Goal: Task Accomplishment & Management: Use online tool/utility

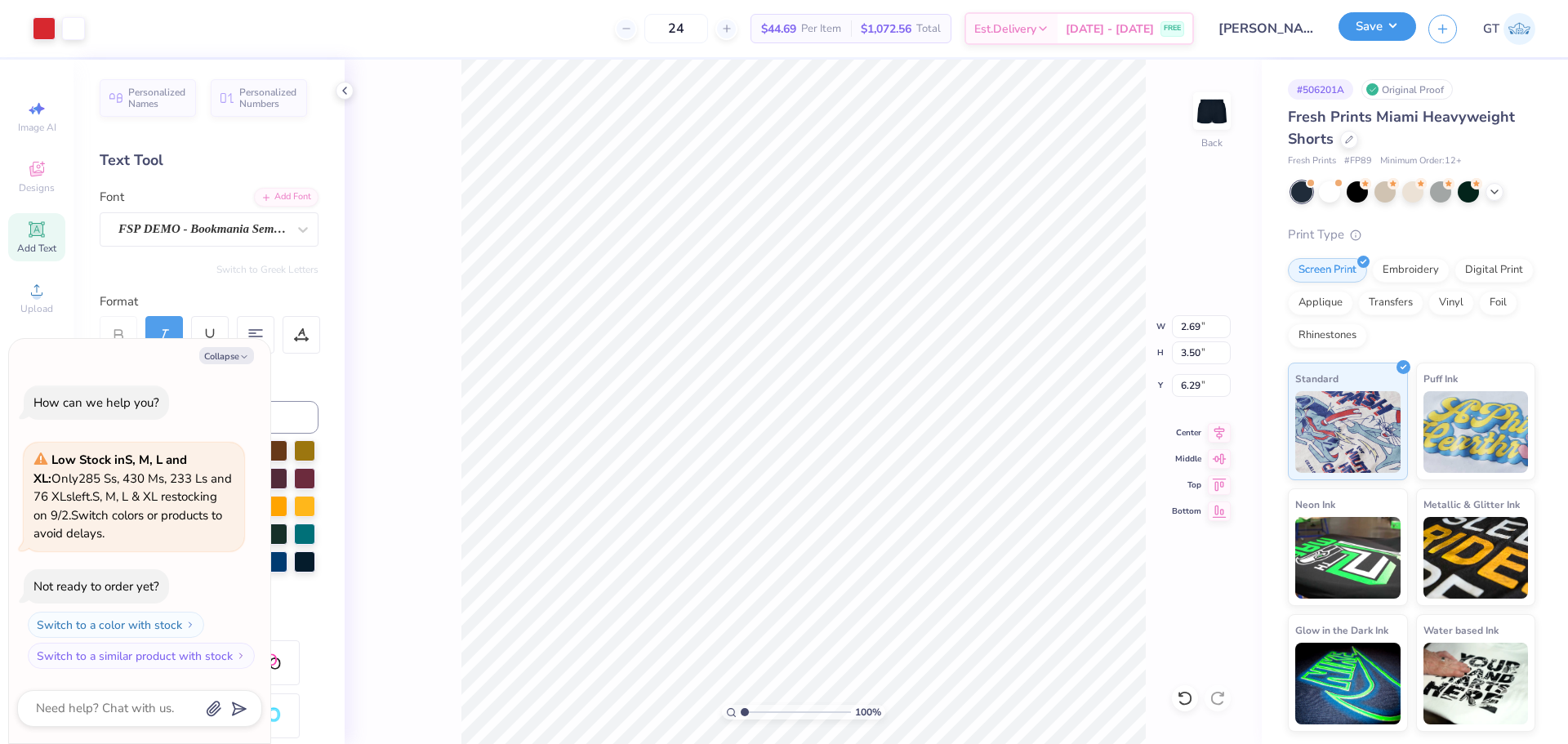
click at [1391, 22] on button "Save" at bounding box center [1378, 26] width 78 height 29
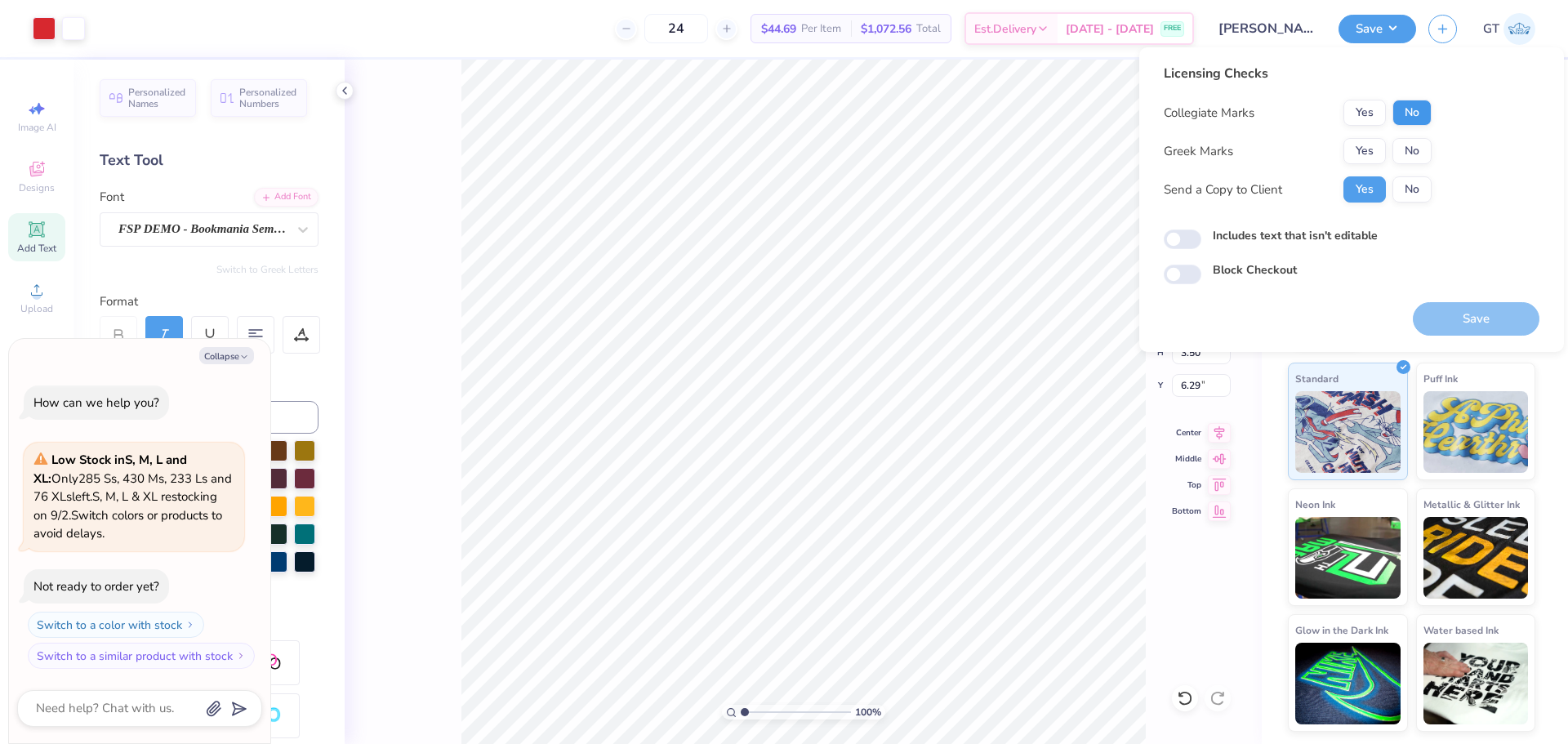
click at [1416, 100] on div "Licensing Checks Collegiate Marks Yes No Greek Marks Yes No Send a Copy to Clie…" at bounding box center [1298, 139] width 268 height 151
click at [1412, 146] on button "No" at bounding box center [1411, 151] width 39 height 26
click at [1374, 109] on button "Yes" at bounding box center [1365, 112] width 42 height 26
click at [1416, 186] on button "No" at bounding box center [1411, 189] width 39 height 26
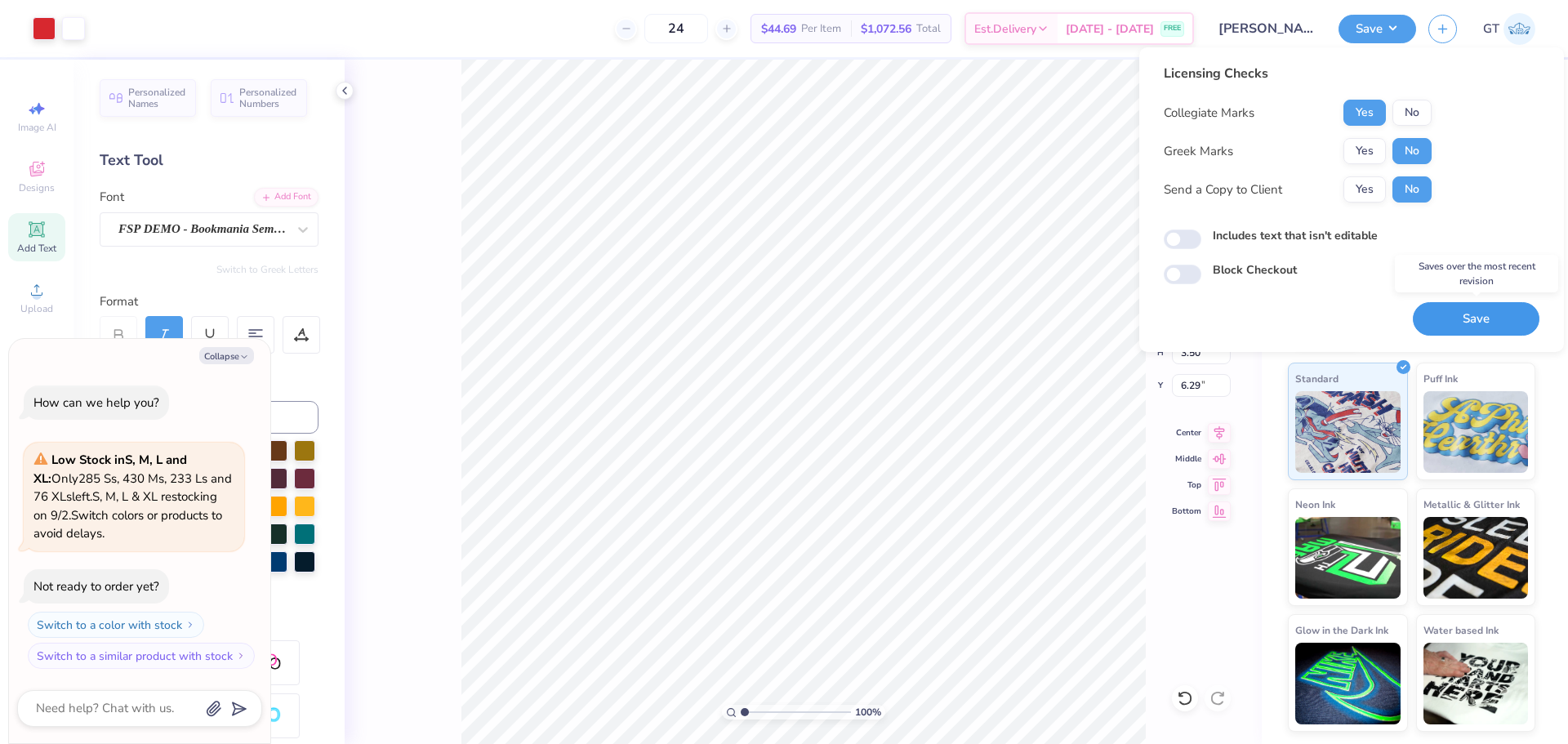
click at [1455, 316] on button "Save" at bounding box center [1476, 318] width 126 height 34
click at [238, 350] on button "Collapse" at bounding box center [226, 356] width 55 height 17
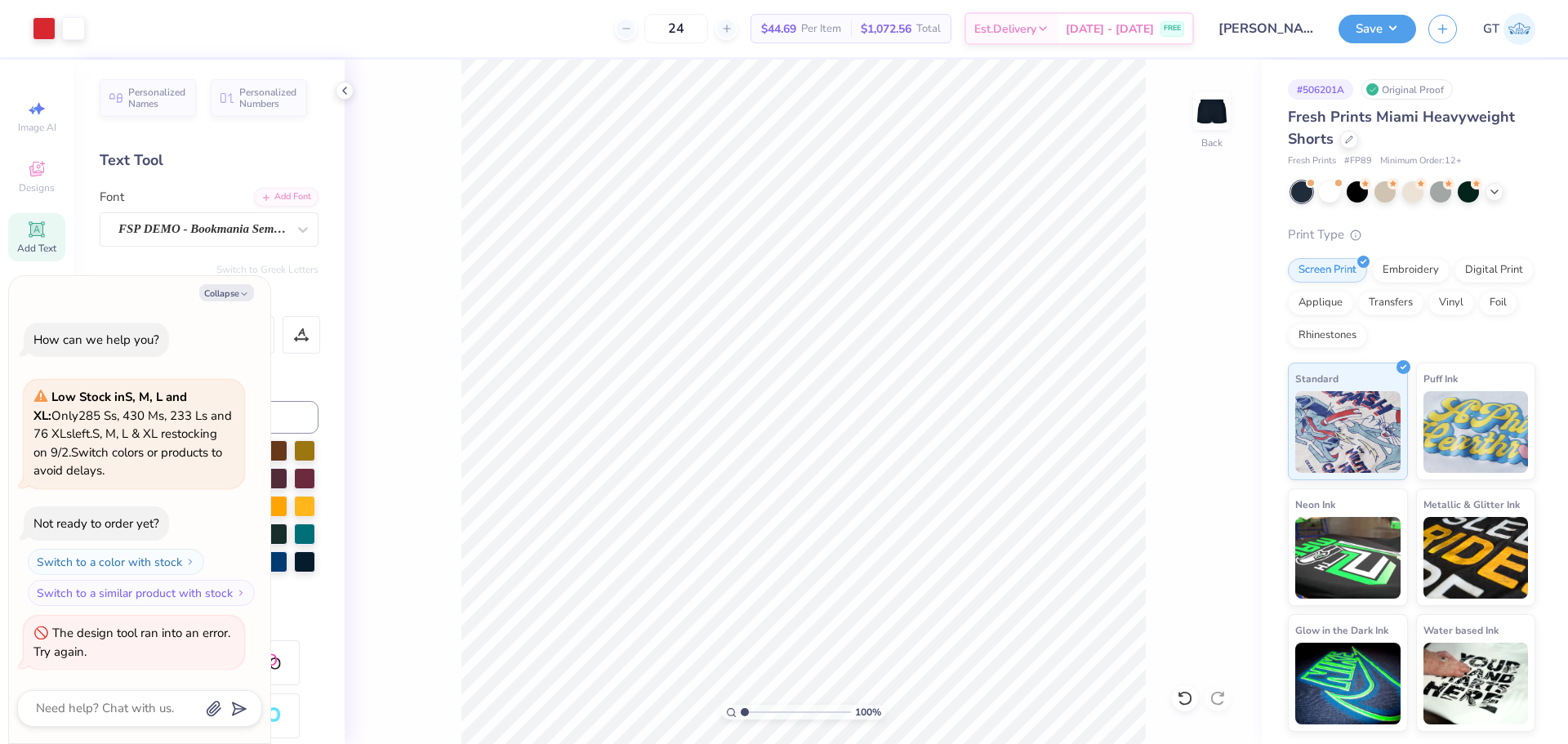
click at [1153, 656] on div "100 % Back" at bounding box center [803, 401] width 917 height 684
type textarea "x"
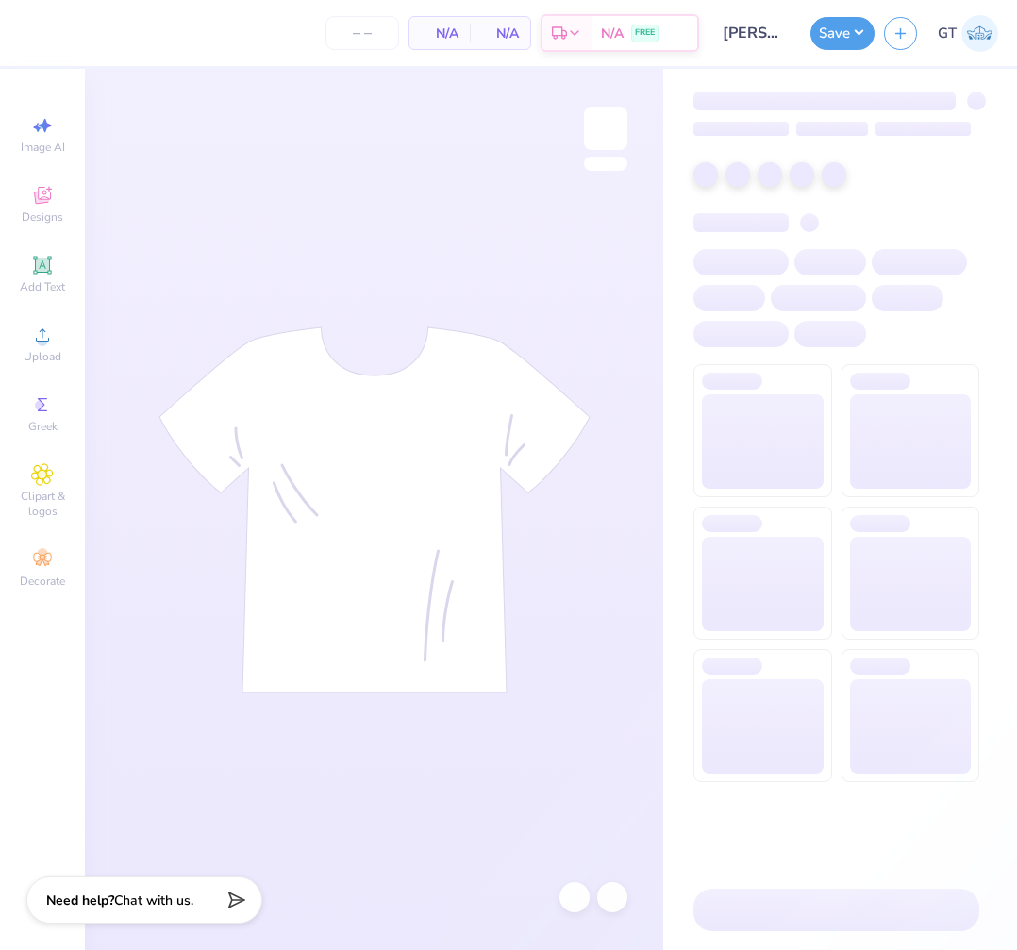
type input "24"
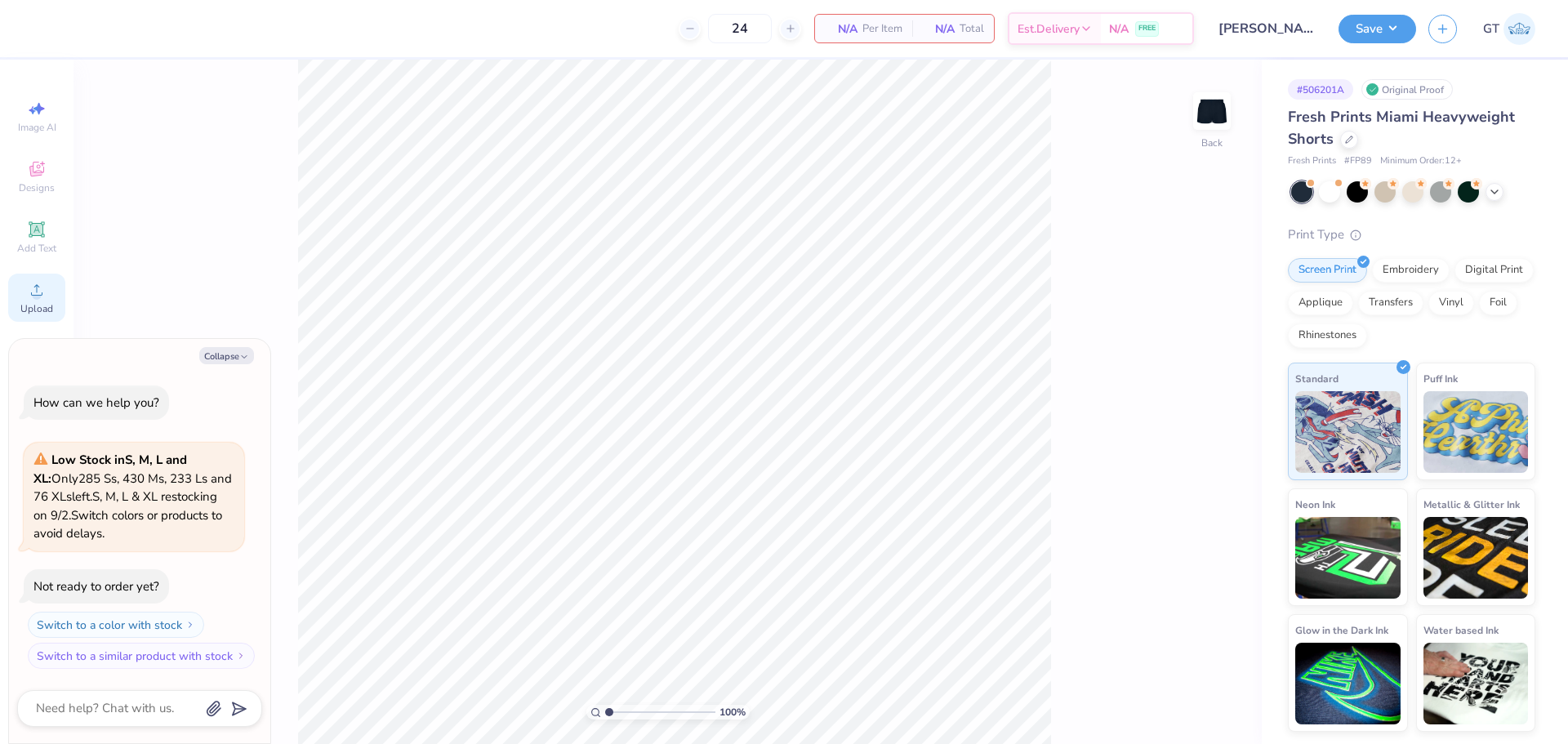
click at [35, 282] on icon at bounding box center [36, 290] width 20 height 20
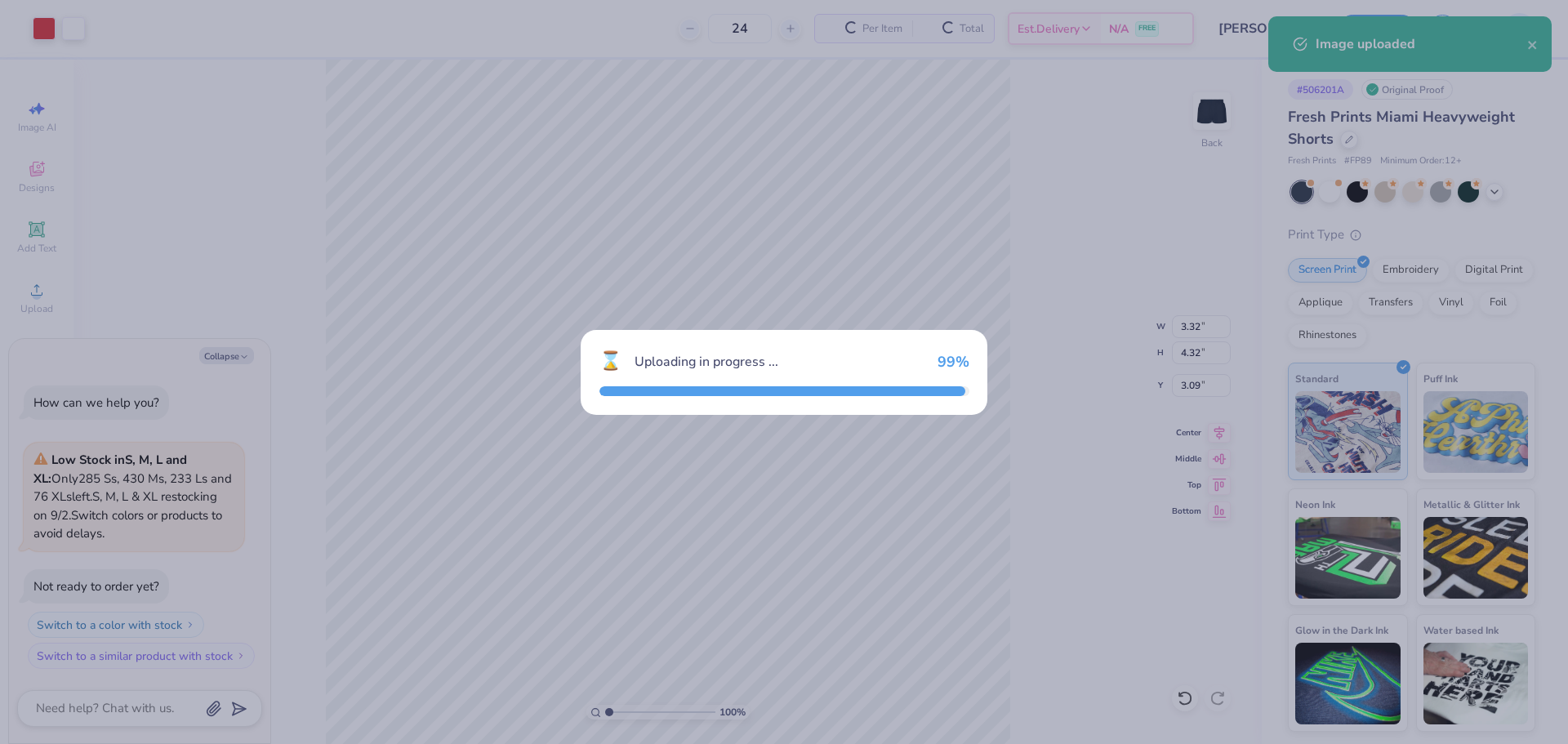
type textarea "x"
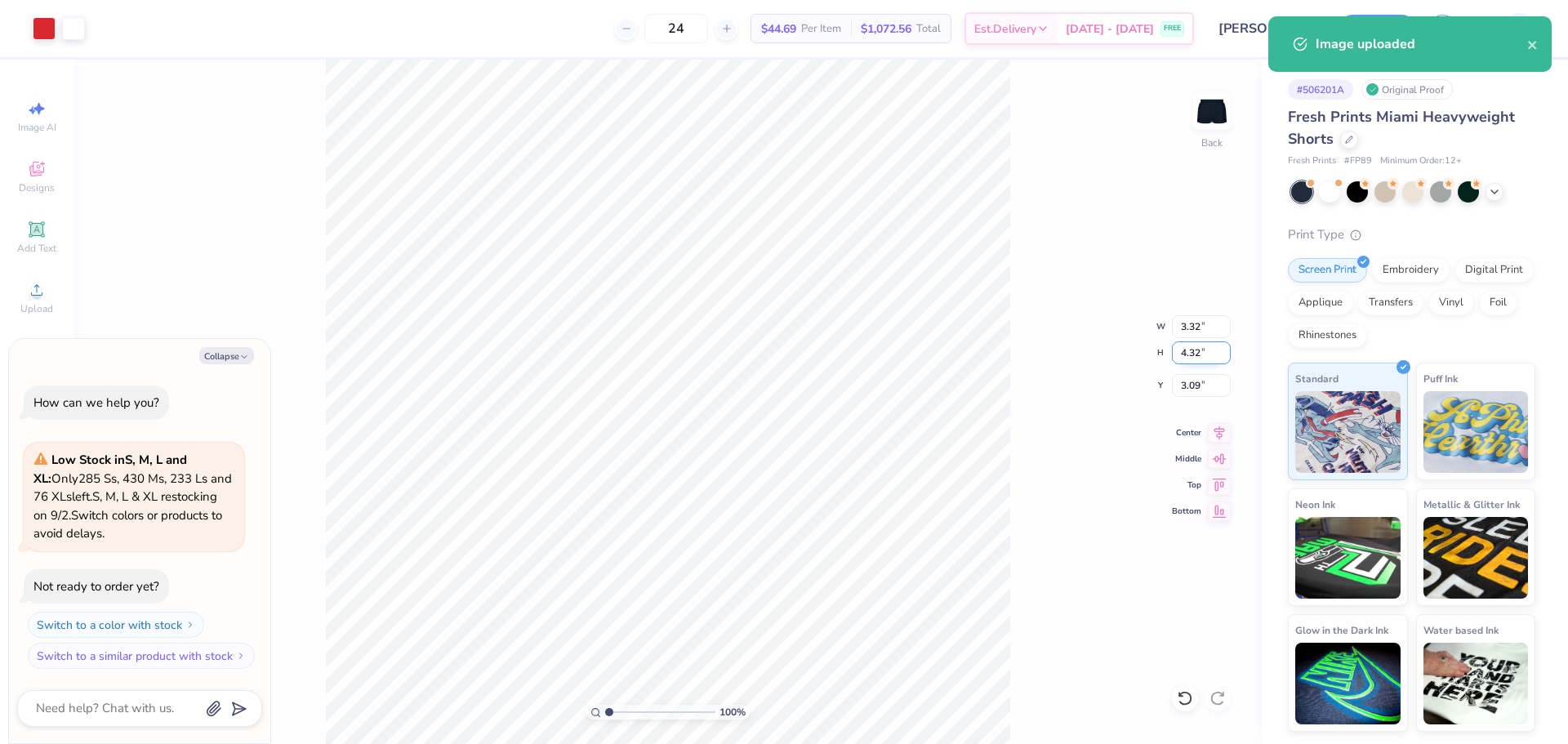
click at [879, 353] on input "4.32" at bounding box center [1201, 353] width 59 height 22
type input "4"
type input "3.5"
type textarea "x"
type input "2.69"
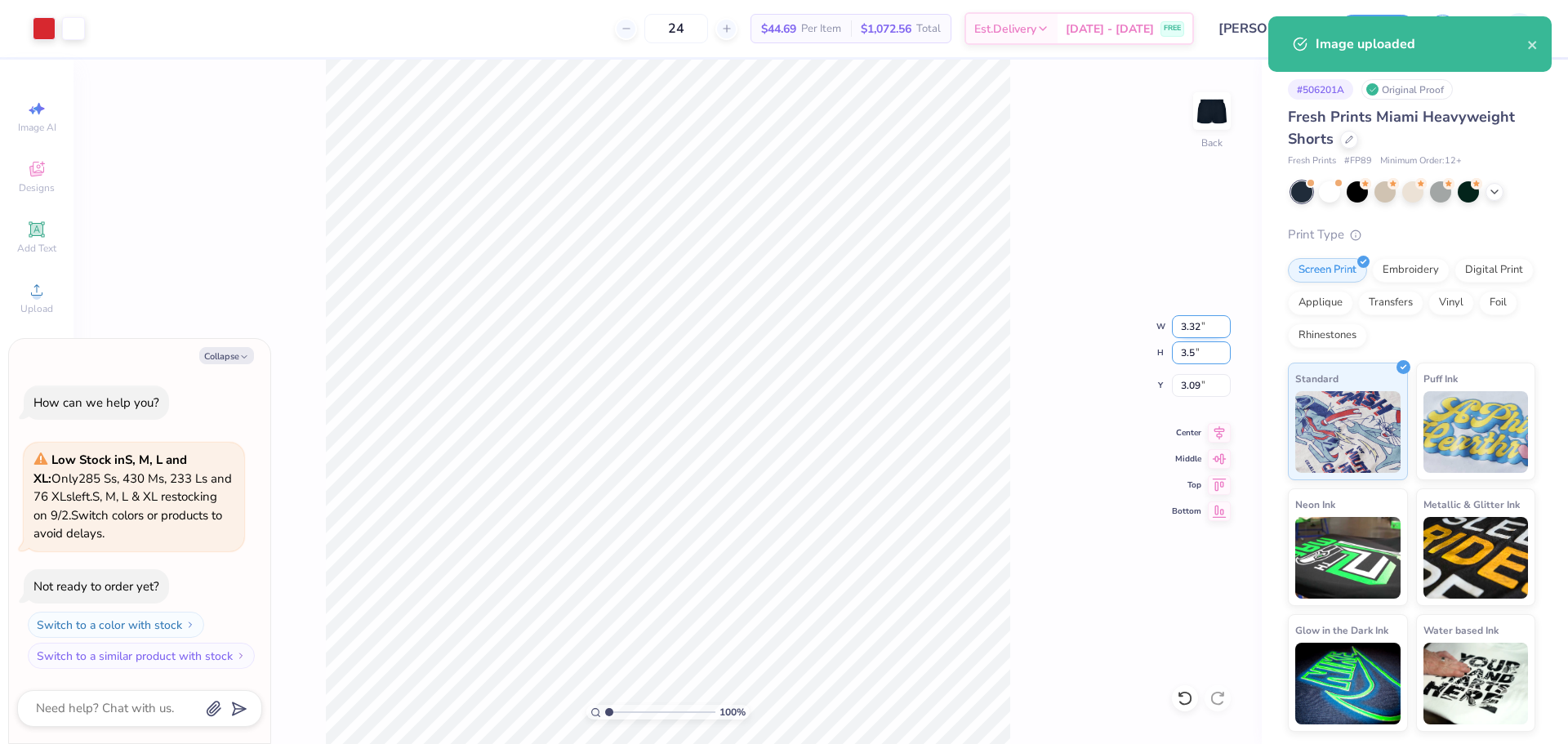
type input "3.50"
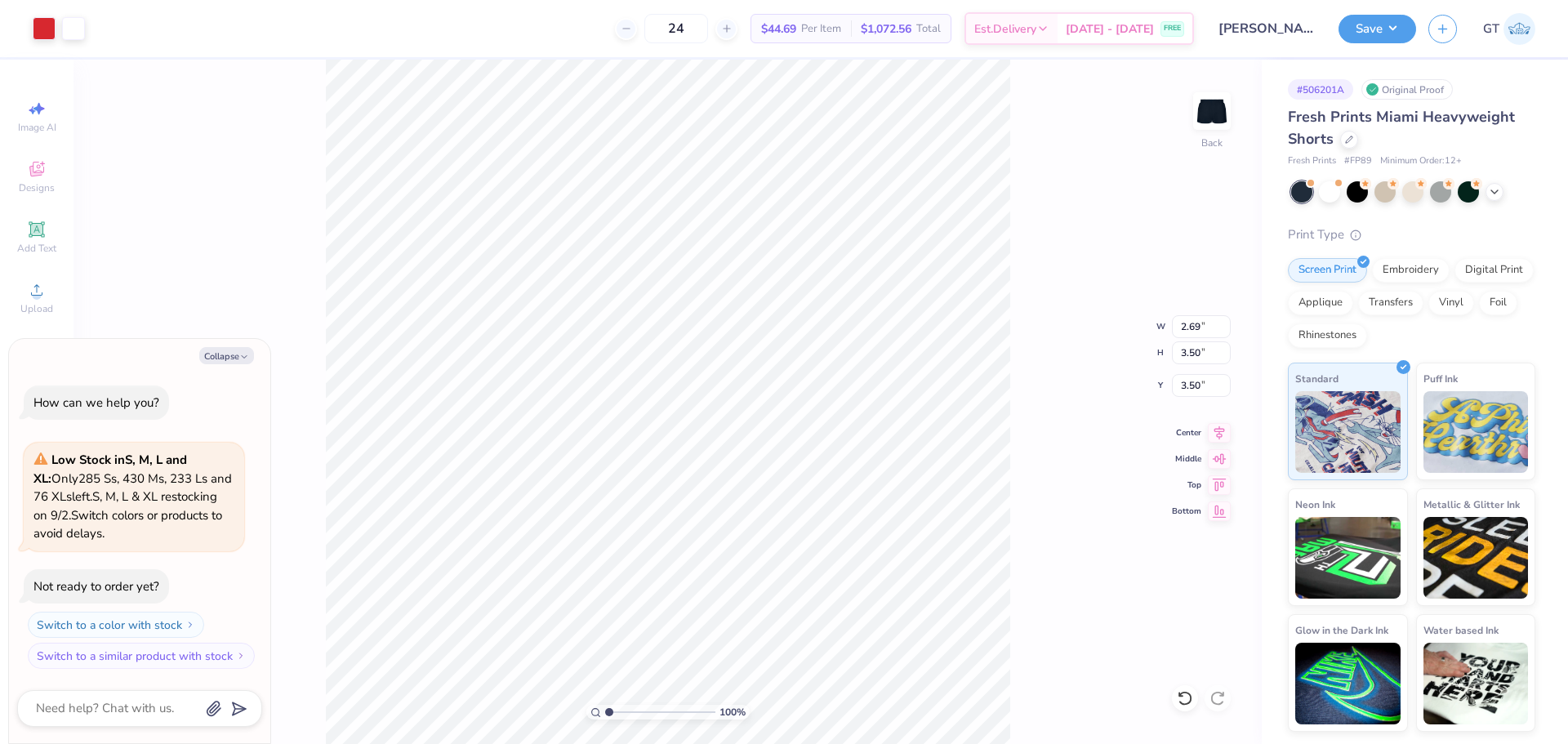
type textarea "x"
type input "6.50"
click at [879, 383] on input "6.50" at bounding box center [1201, 385] width 59 height 22
click at [879, 696] on div "100 % Back W 2.69 H 3.50 Y 6.50 Center Middle Top Bottom" at bounding box center [667, 401] width 1188 height 684
type textarea "x"
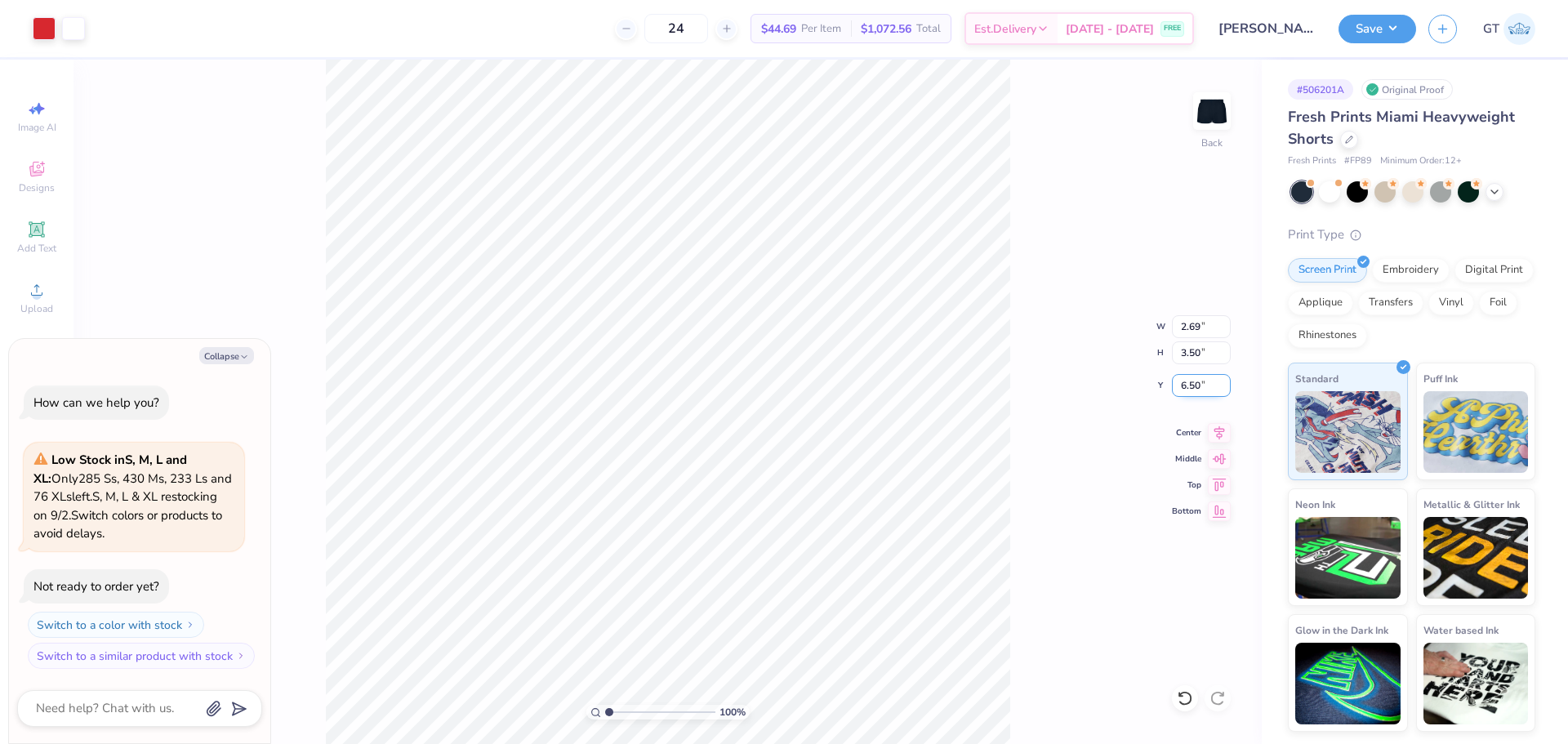
click at [879, 388] on input "6.50" at bounding box center [1201, 385] width 59 height 22
type input "6.29"
click at [811, 662] on div "100 % Back" at bounding box center [667, 401] width 1188 height 684
click at [879, 407] on div "100 % Back W 2.69 2.69 " H 3.50 3.50 " Y 6.29 6.29 " Center Middle Top Bottom" at bounding box center [667, 401] width 1188 height 684
click at [801, 713] on div "100 % Back" at bounding box center [667, 401] width 1188 height 684
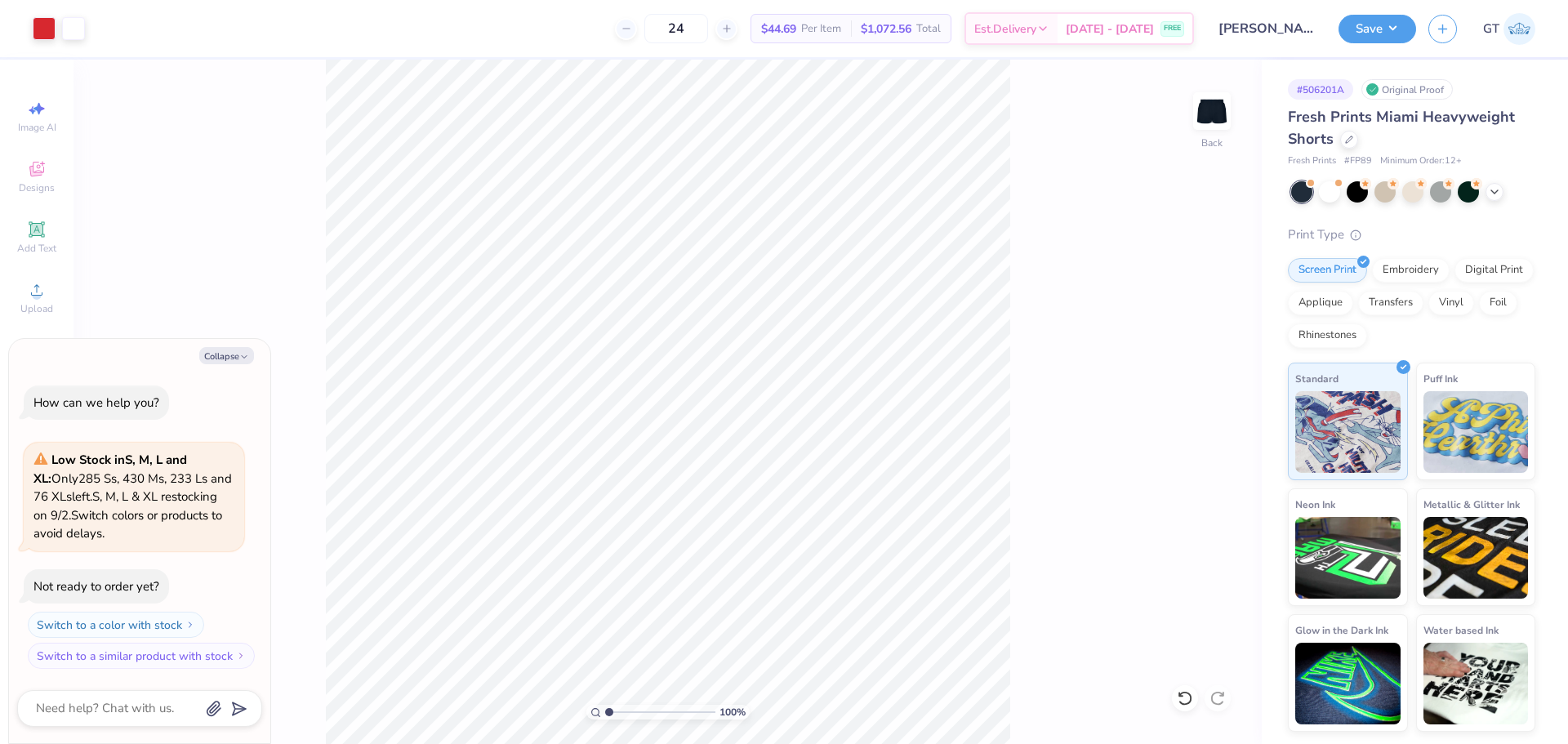
drag, startPoint x: 1018, startPoint y: 452, endPoint x: 1014, endPoint y: 428, distance: 24.3
click at [879, 428] on div "100 % Back" at bounding box center [667, 401] width 1188 height 684
click at [879, 33] on button "Save" at bounding box center [1378, 26] width 78 height 29
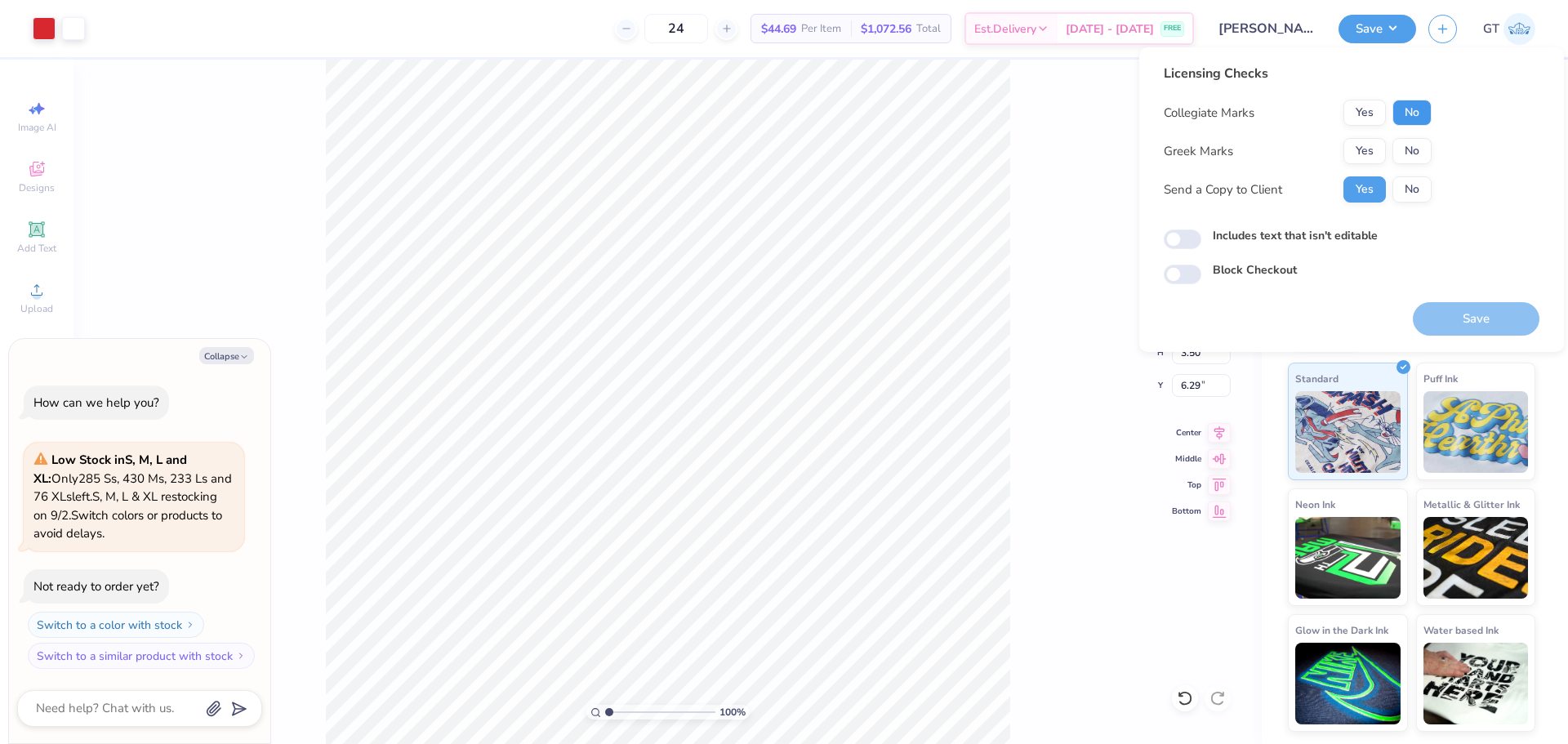
click at [879, 112] on button "No" at bounding box center [1411, 112] width 39 height 26
click at [879, 116] on button "Yes" at bounding box center [1365, 112] width 42 height 26
click at [879, 150] on button "No" at bounding box center [1411, 151] width 39 height 26
click at [879, 176] on div "Collegiate Marks Yes No Greek Marks Yes No Send a Copy to Client Yes No" at bounding box center [1298, 151] width 268 height 103
click at [879, 184] on button "No" at bounding box center [1411, 189] width 39 height 26
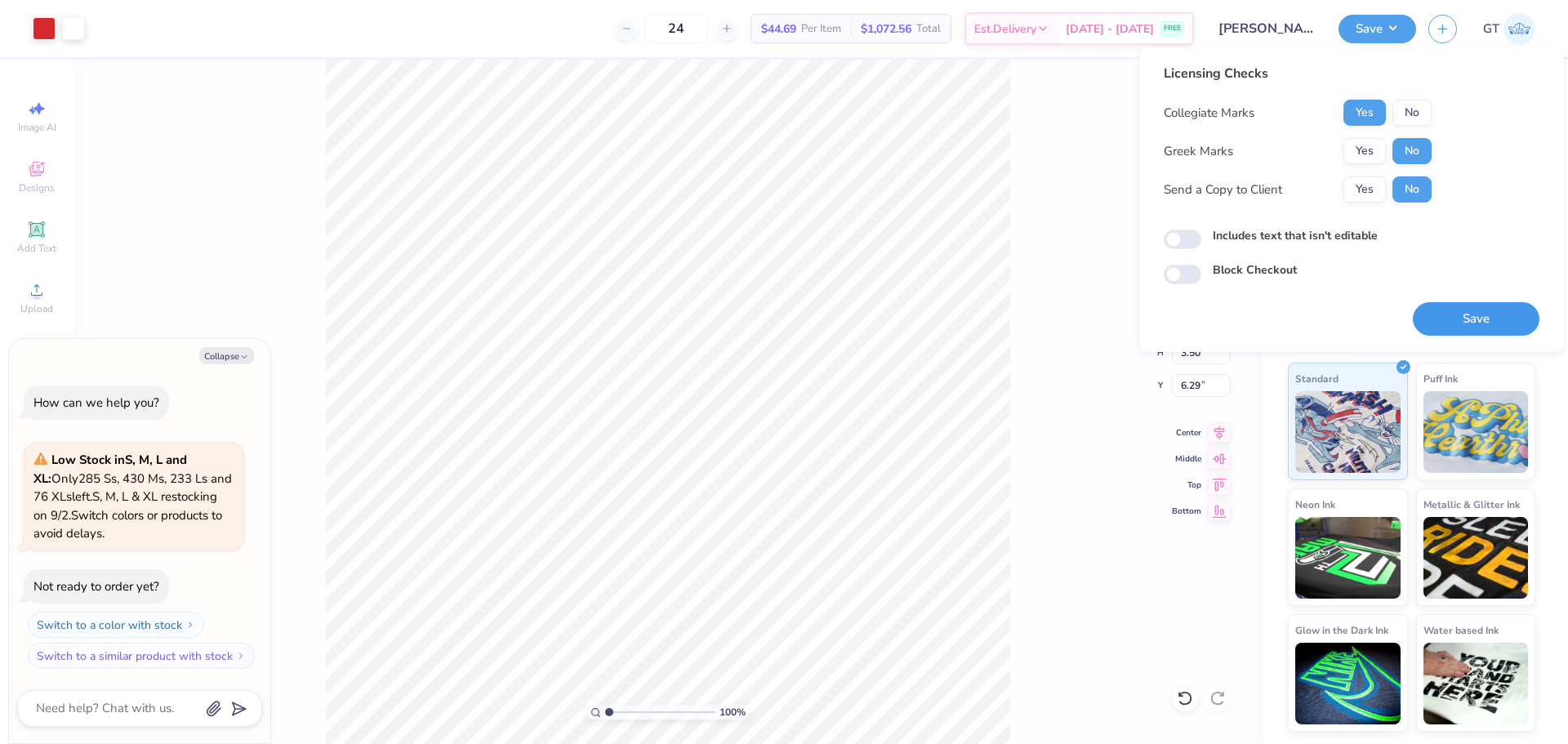
click at [879, 324] on button "Save" at bounding box center [1476, 318] width 126 height 34
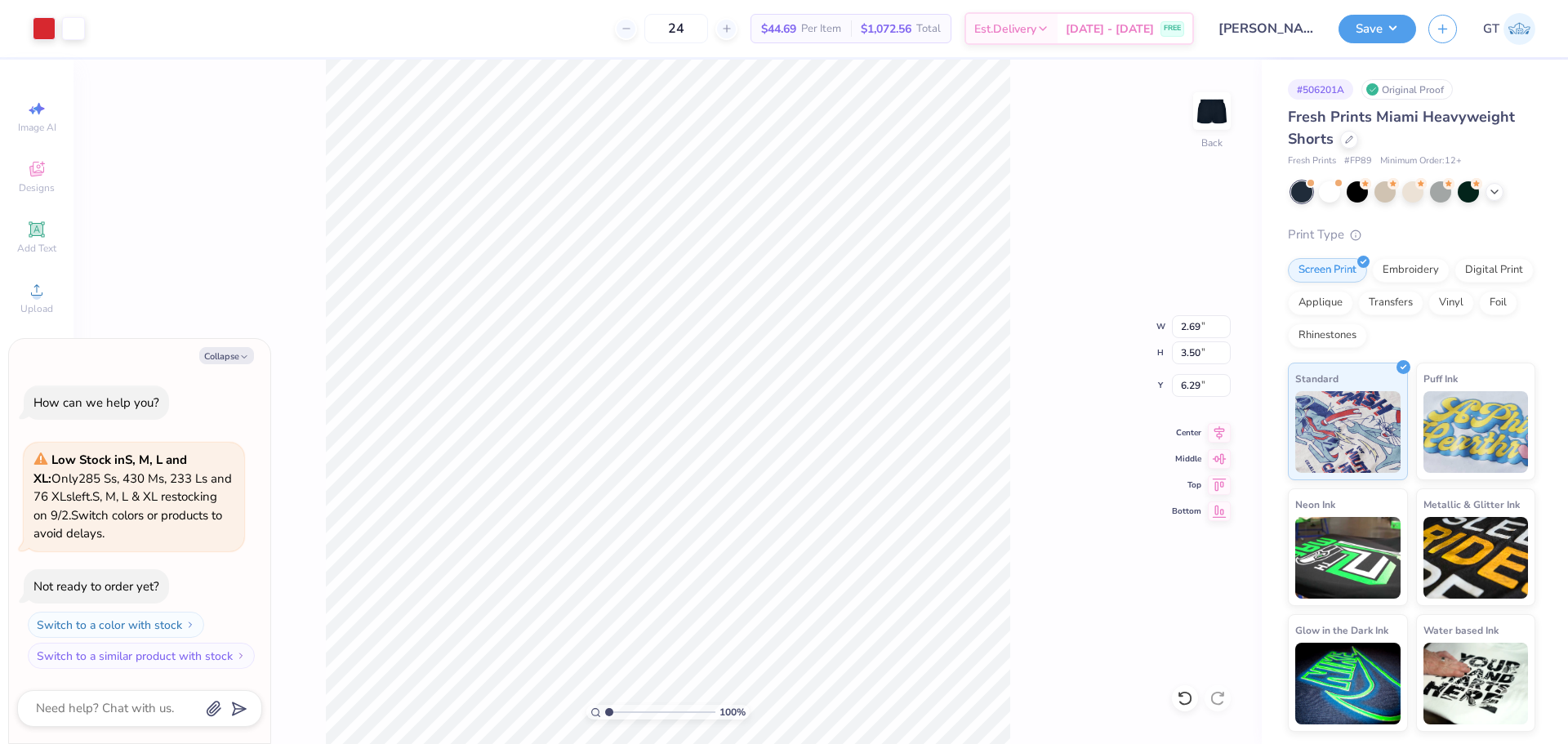
type textarea "x"
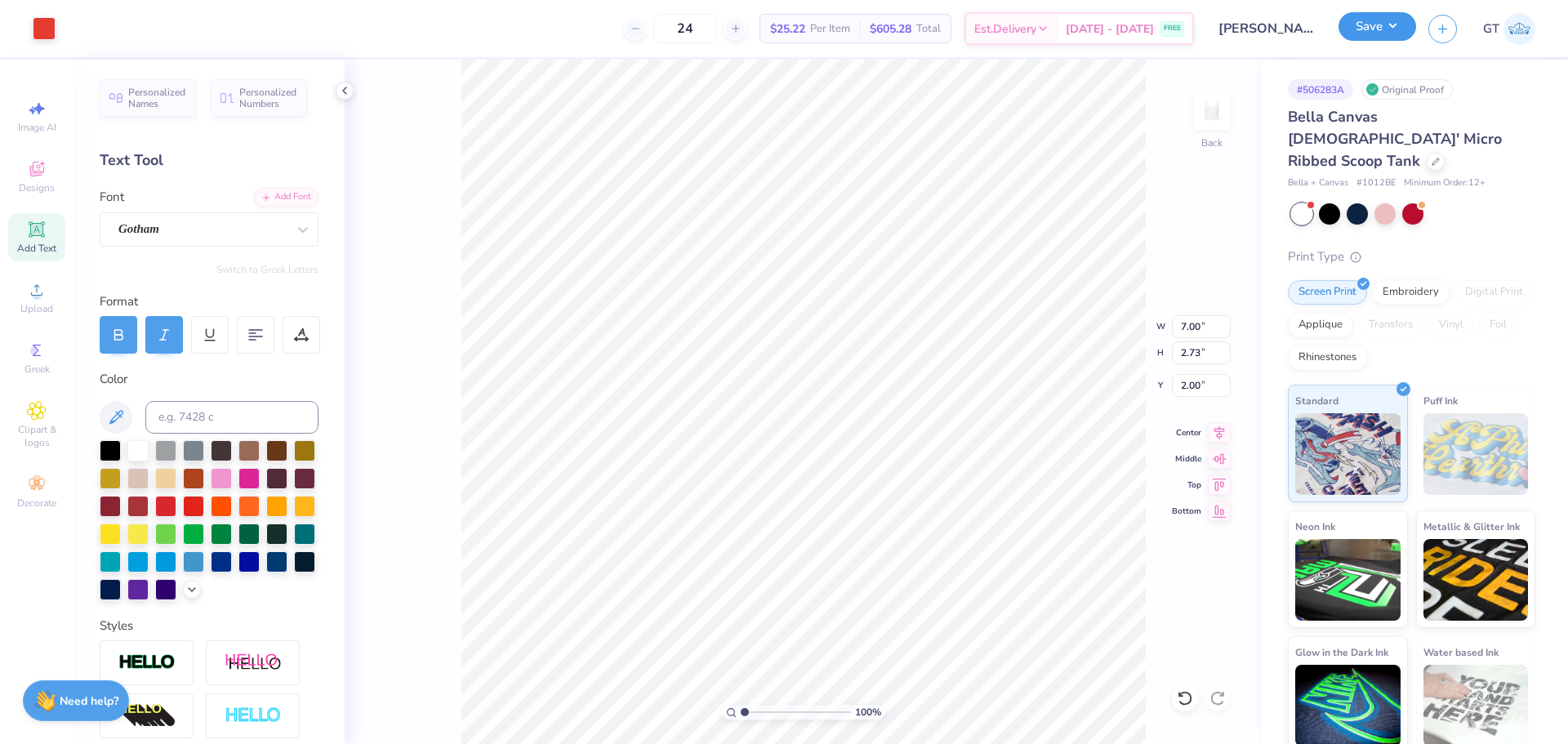
click at [1390, 29] on button "Save" at bounding box center [1378, 26] width 78 height 29
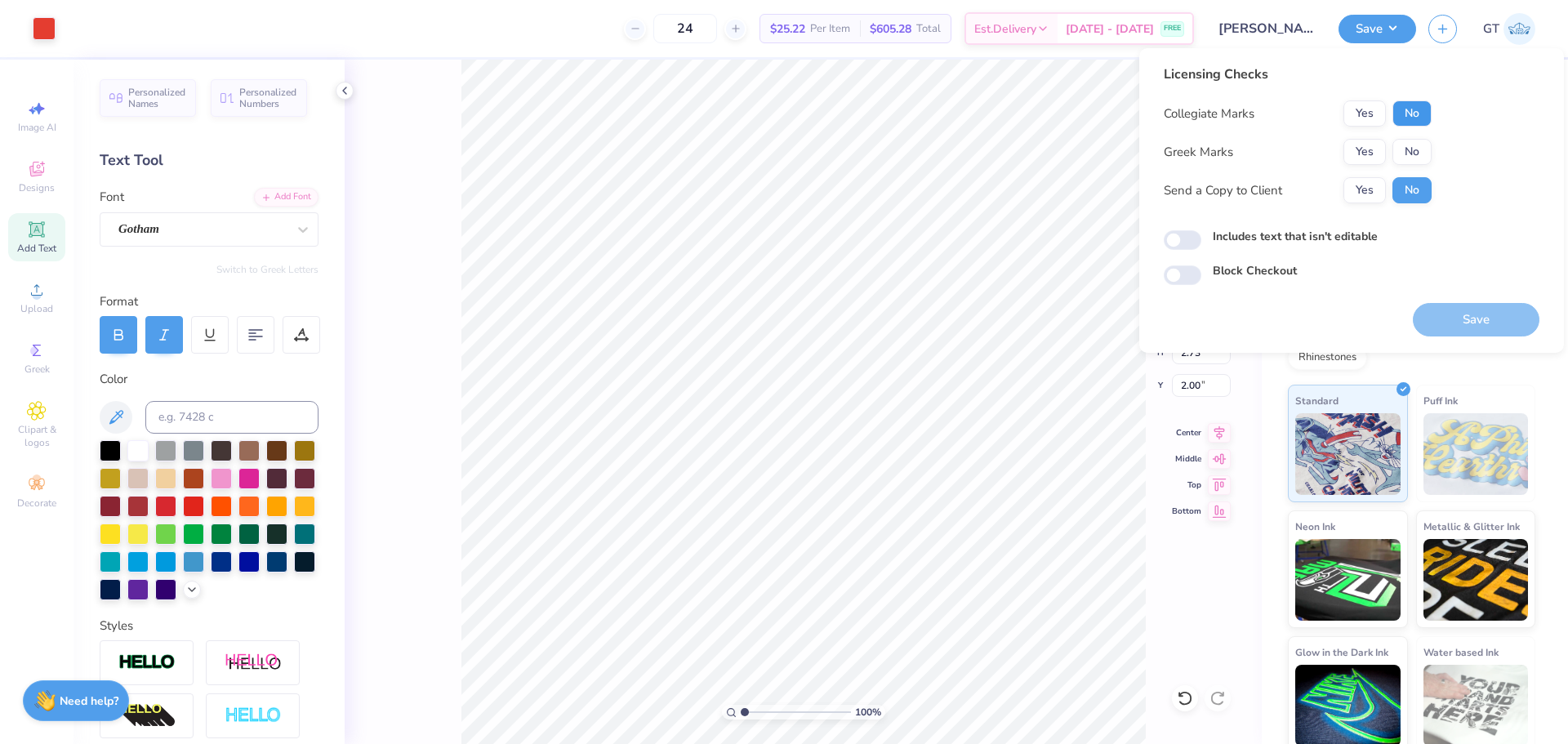
click at [1408, 101] on button "No" at bounding box center [1411, 113] width 39 height 26
click at [1357, 115] on button "Yes" at bounding box center [1365, 113] width 42 height 26
click at [1396, 143] on button "No" at bounding box center [1411, 151] width 39 height 26
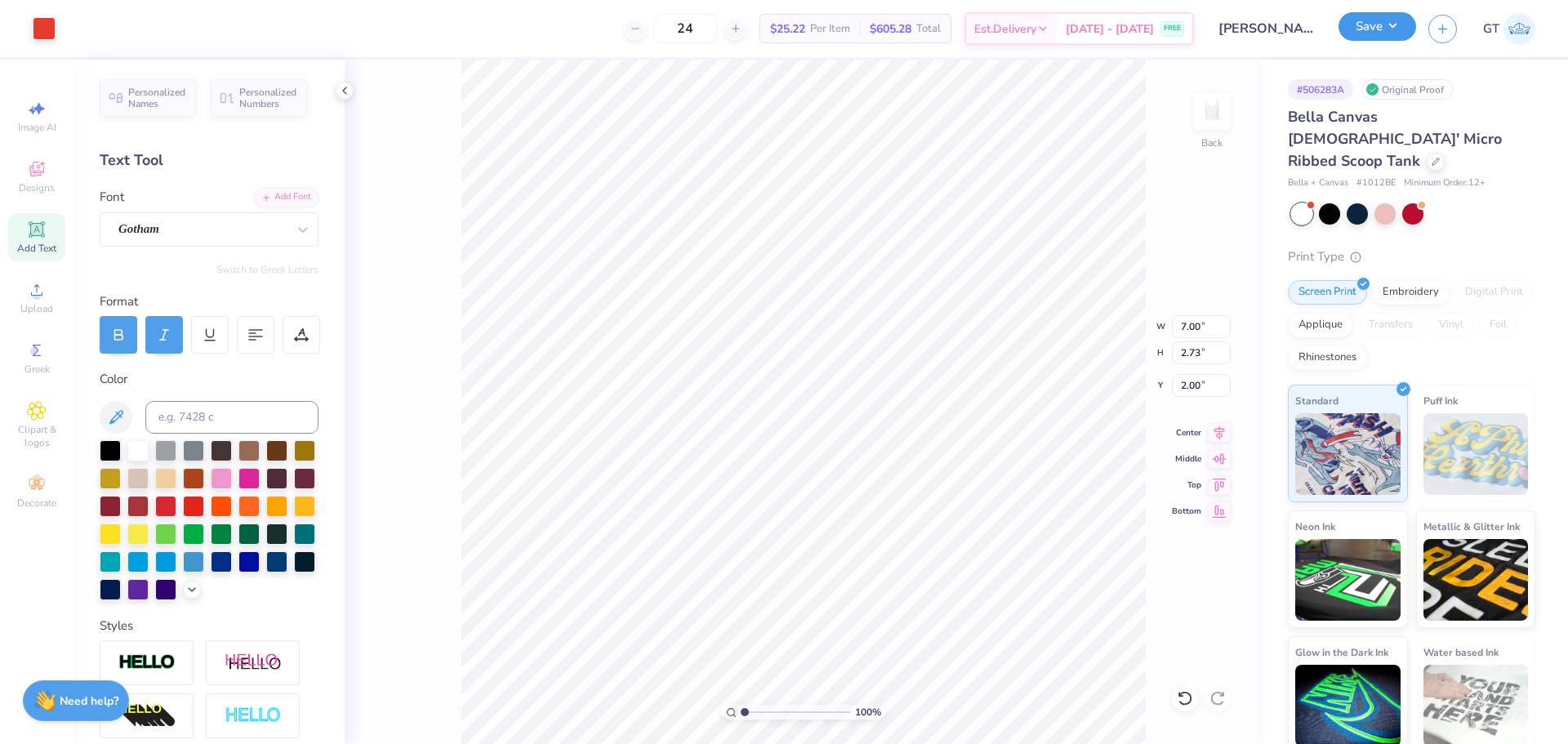
click at [1387, 35] on button "Save" at bounding box center [1378, 26] width 78 height 29
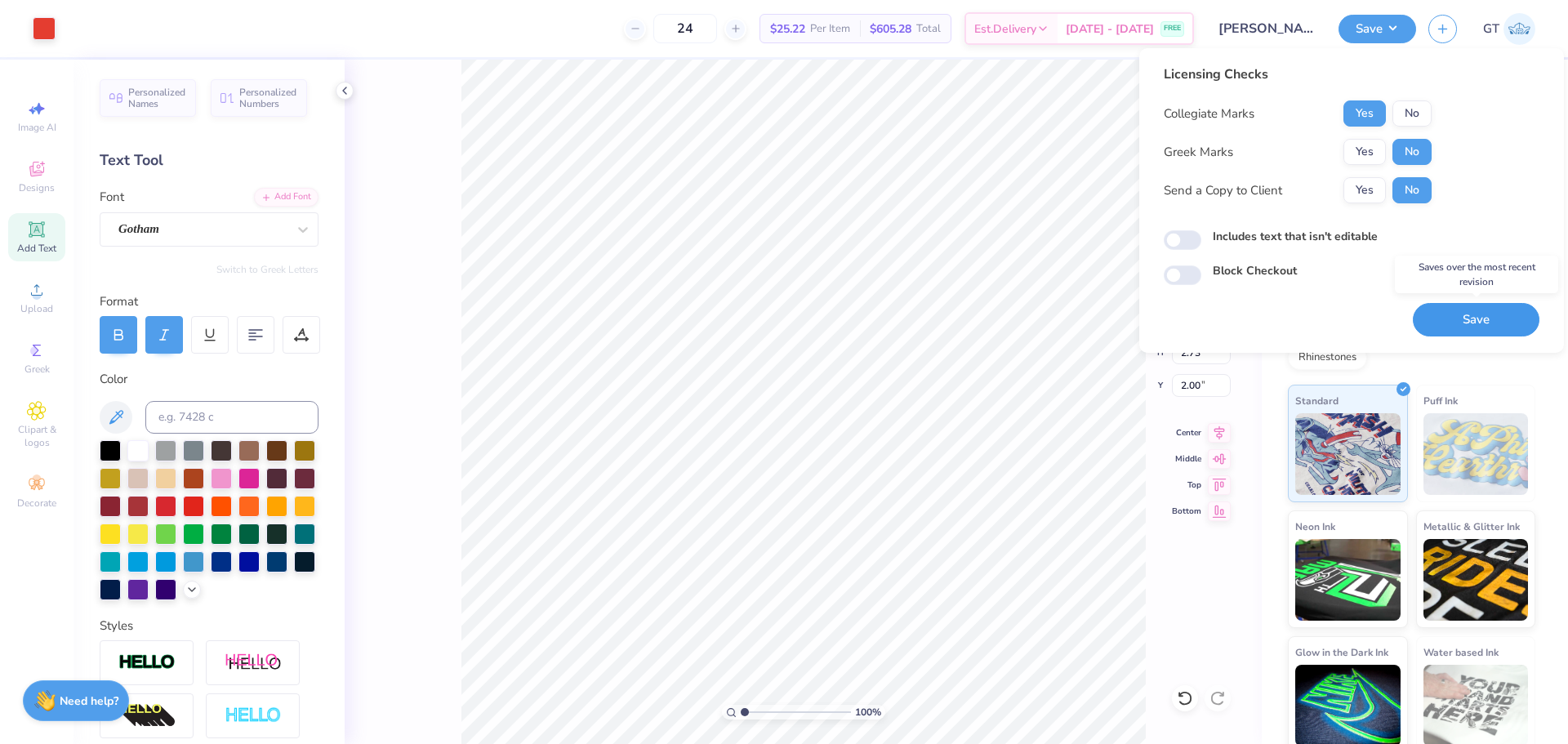
click at [1460, 318] on button "Save" at bounding box center [1476, 319] width 126 height 34
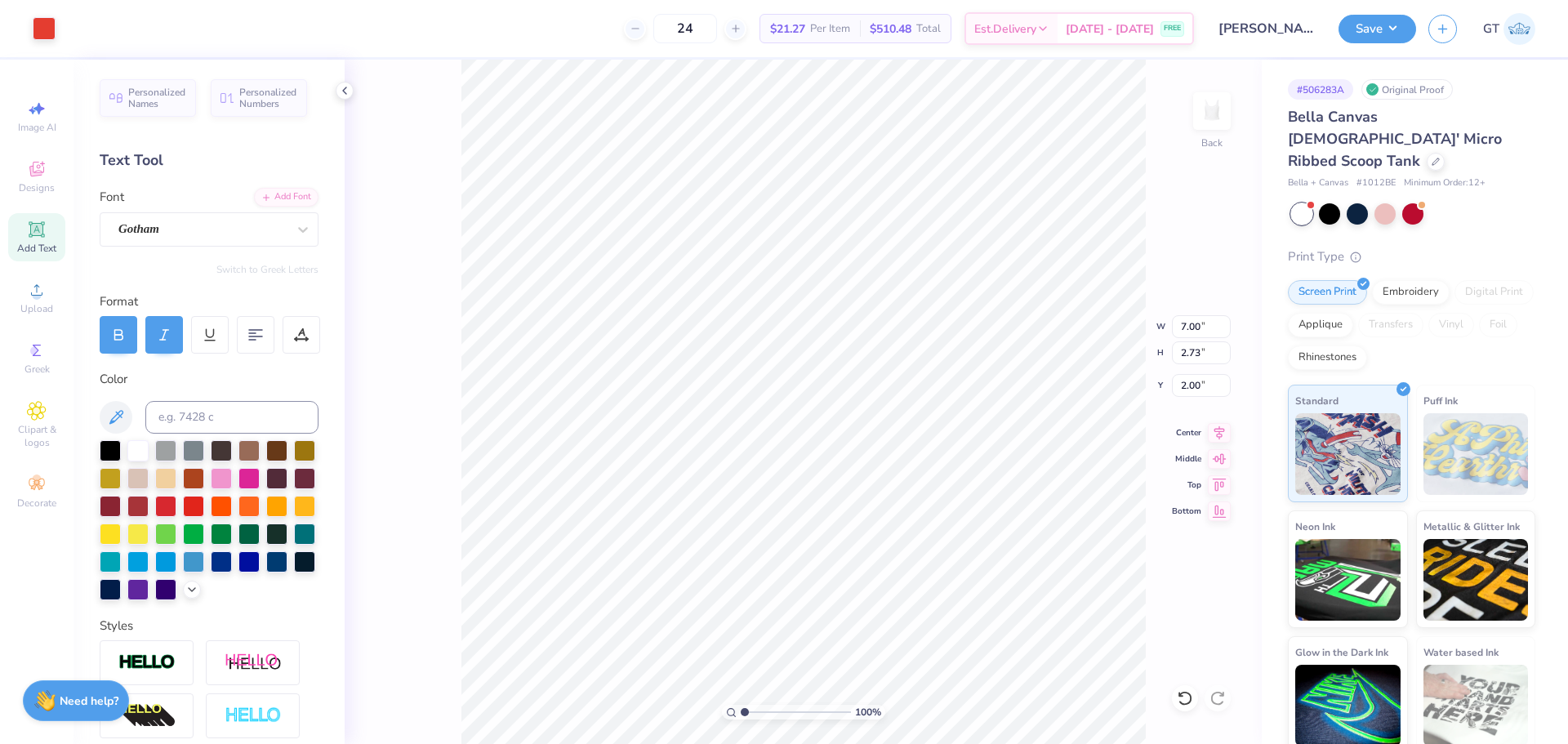
type input "1"
